Goal: Understand process/instructions: Learn how to perform a task or action

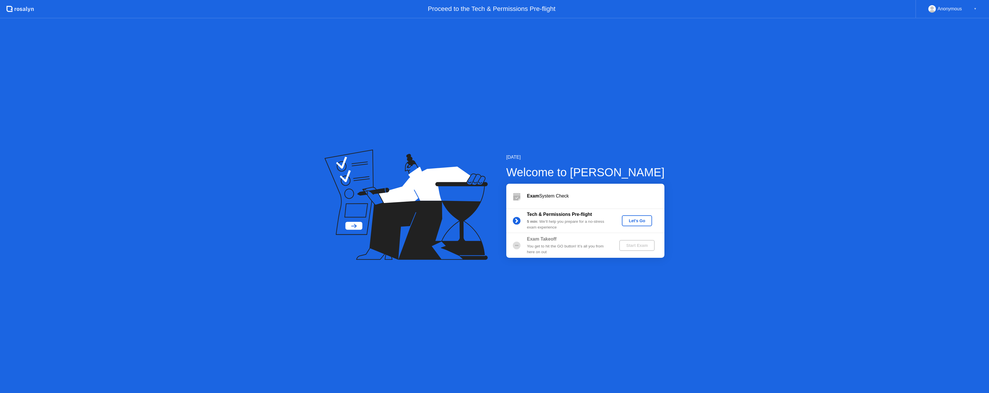
click at [633, 222] on div "Let's Go" at bounding box center [637, 221] width 26 height 5
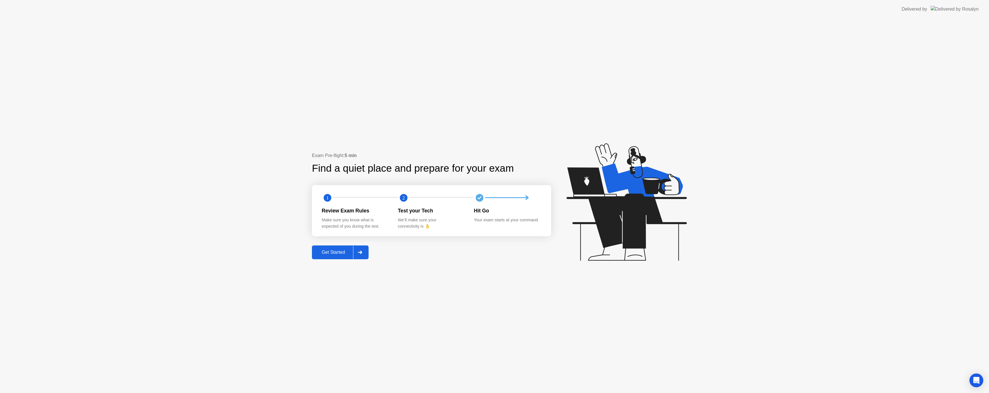
click at [365, 256] on div at bounding box center [360, 252] width 14 height 13
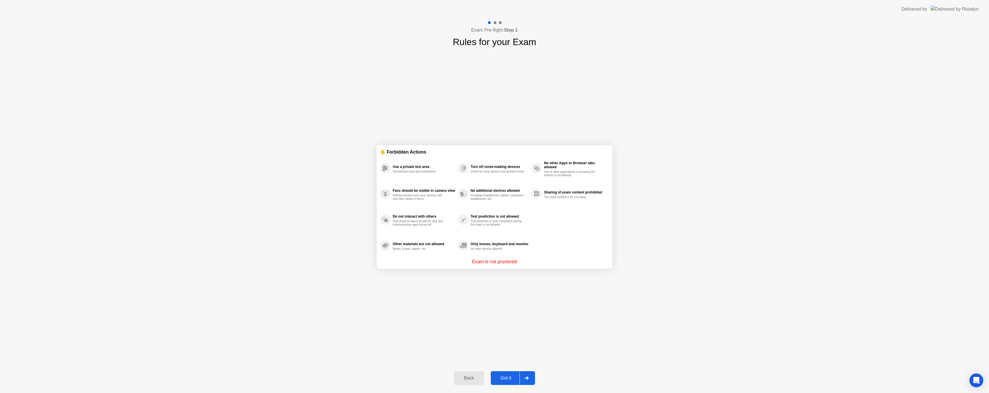
click at [527, 378] on icon at bounding box center [526, 378] width 4 height 3
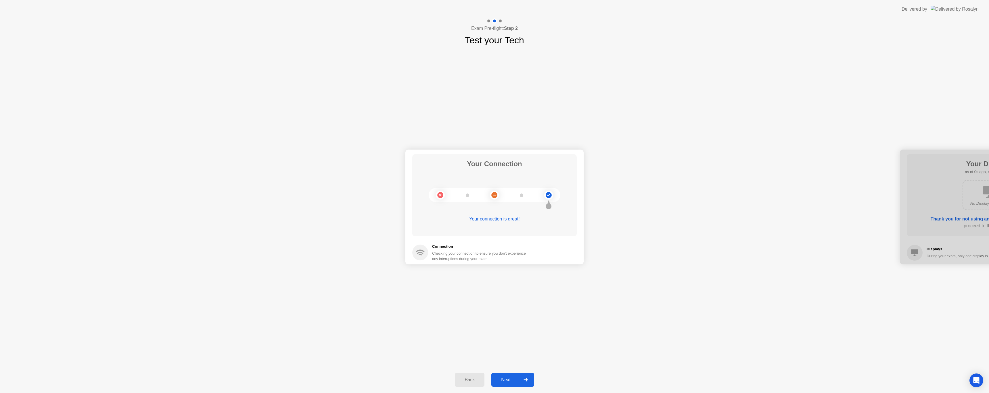
click at [527, 378] on div at bounding box center [525, 380] width 14 height 13
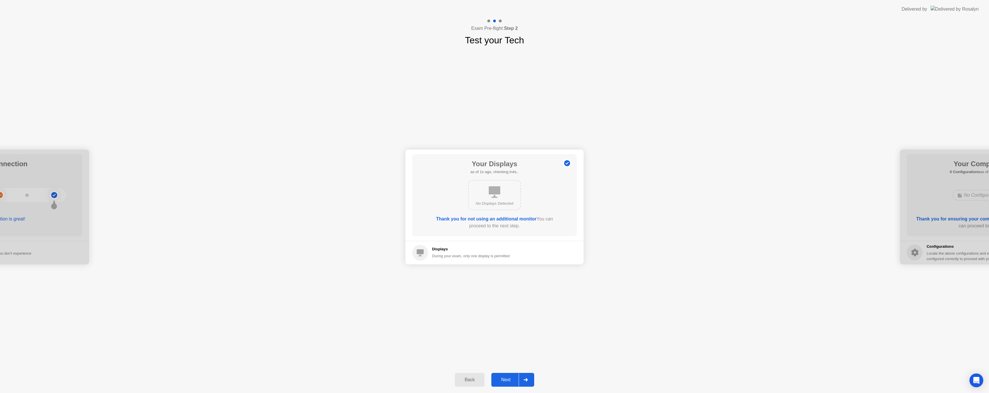
click at [527, 378] on div at bounding box center [525, 380] width 14 height 13
click at [527, 379] on icon at bounding box center [525, 379] width 4 height 3
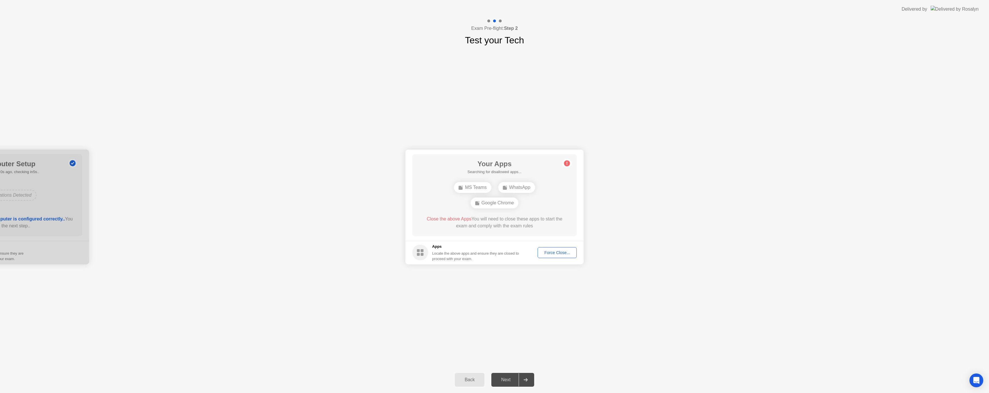
click at [560, 291] on div "Your Connection Your connection is great! Connection Checking your connection t…" at bounding box center [494, 207] width 989 height 320
